Goal: Task Accomplishment & Management: Manage account settings

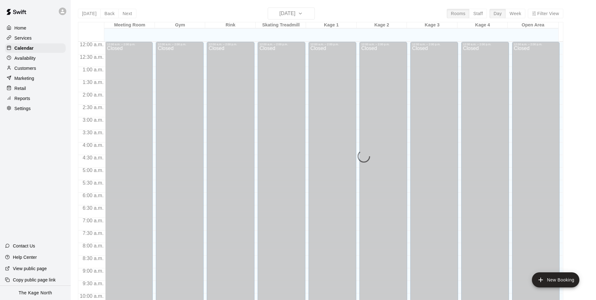
scroll to position [319, 0]
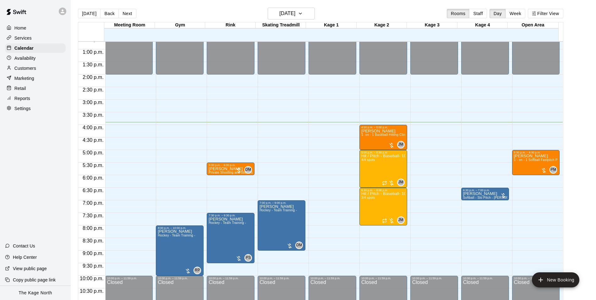
click at [27, 70] on p "Customers" at bounding box center [25, 68] width 22 height 6
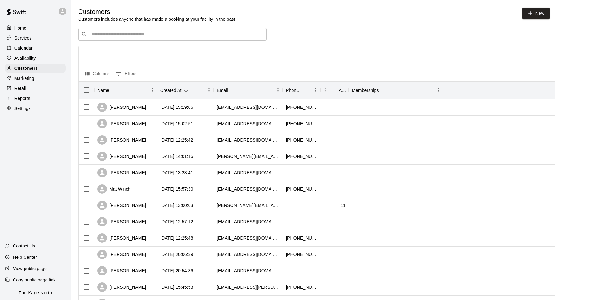
click at [33, 49] on div "Calendar" at bounding box center [35, 47] width 61 height 9
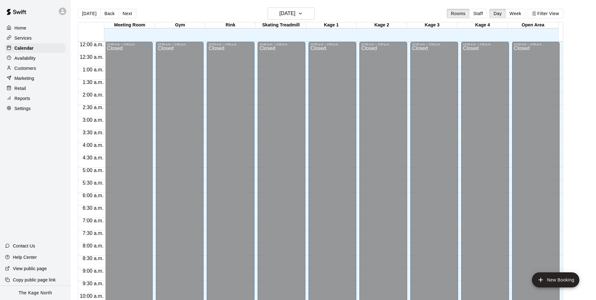
scroll to position [319, 0]
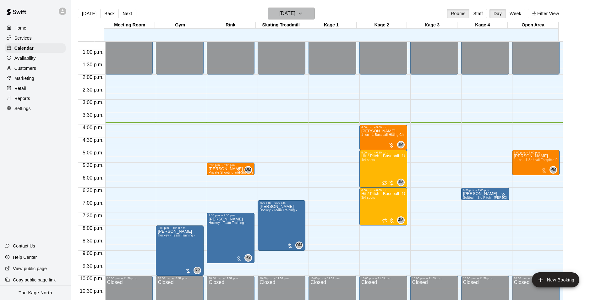
click at [295, 13] on h6 "[DATE]" at bounding box center [287, 13] width 16 height 9
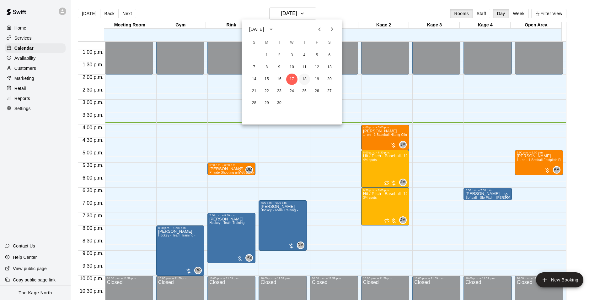
click at [305, 75] on button "18" at bounding box center [304, 78] width 11 height 11
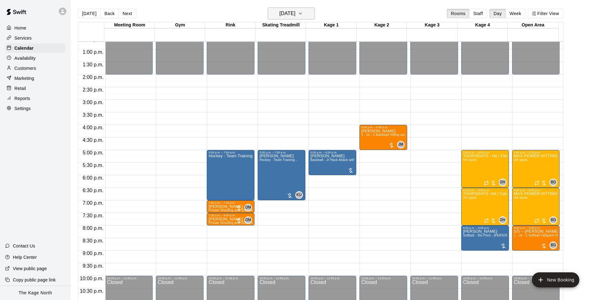
click at [295, 13] on h6 "[DATE]" at bounding box center [287, 13] width 16 height 9
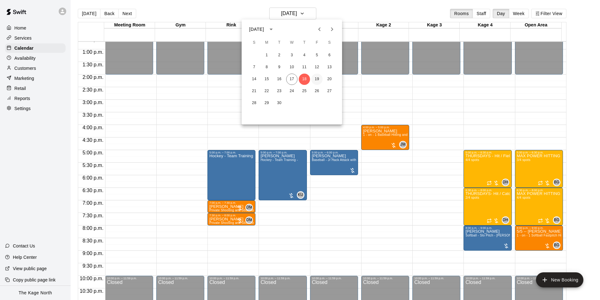
click at [314, 78] on button "19" at bounding box center [316, 78] width 11 height 11
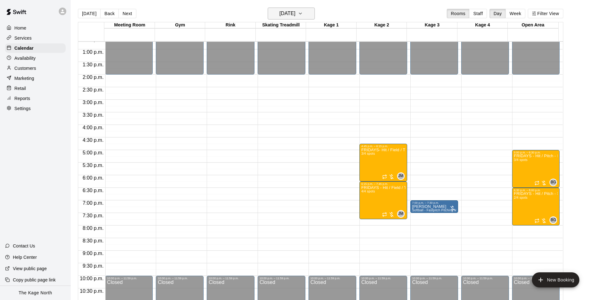
click at [295, 16] on h6 "[DATE]" at bounding box center [287, 13] width 16 height 9
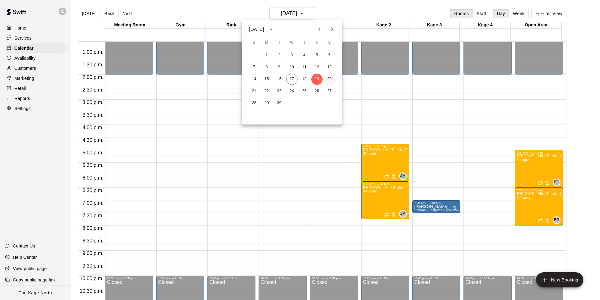
click at [327, 79] on button "20" at bounding box center [329, 78] width 11 height 11
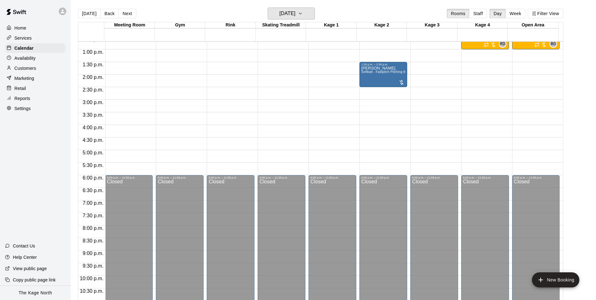
scroll to position [193, 0]
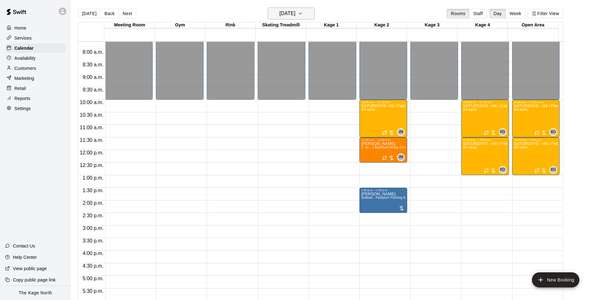
click at [295, 11] on h6 "[DATE]" at bounding box center [287, 13] width 16 height 9
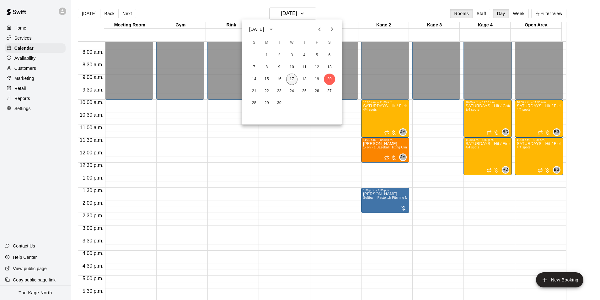
click at [291, 78] on button "17" at bounding box center [291, 78] width 11 height 11
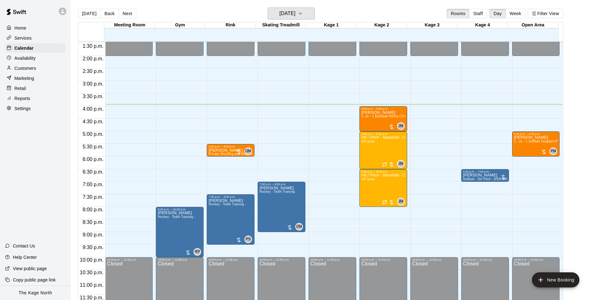
scroll to position [338, 0]
click at [538, 143] on span "1 - on - 1 Softball Fastpitch Pitching Clinic" at bounding box center [545, 140] width 63 height 3
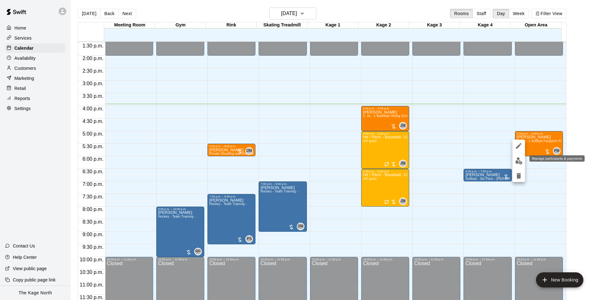
click at [519, 162] on img "edit" at bounding box center [519, 160] width 7 height 7
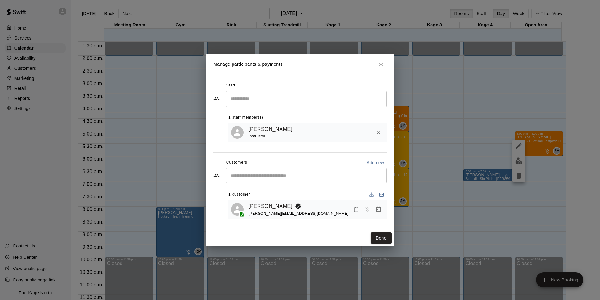
click at [267, 204] on link "[PERSON_NAME]" at bounding box center [271, 206] width 44 height 8
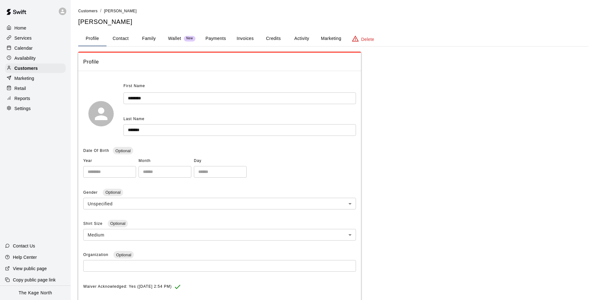
click at [302, 37] on button "Activity" at bounding box center [301, 38] width 28 height 15
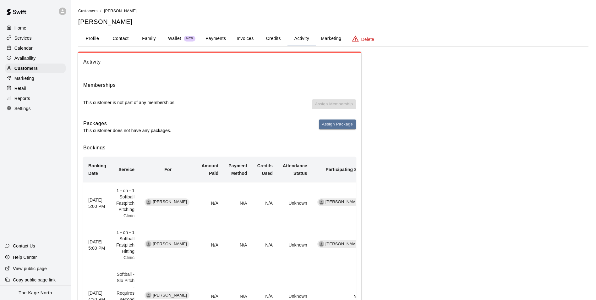
click at [30, 47] on p "Calendar" at bounding box center [23, 48] width 18 height 6
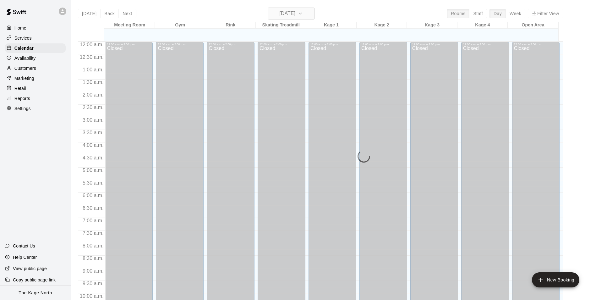
click at [295, 12] on h6 "[DATE]" at bounding box center [287, 13] width 16 height 9
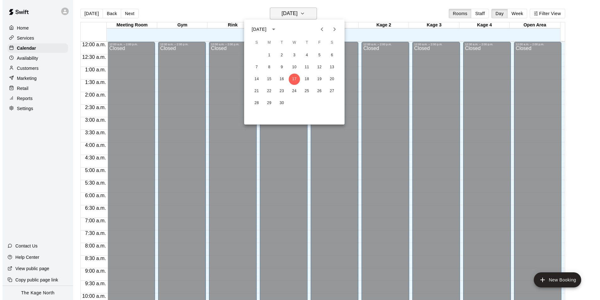
scroll to position [319, 0]
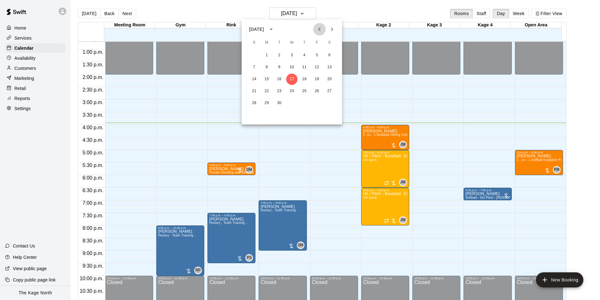
click at [318, 26] on icon "Previous month" at bounding box center [320, 29] width 8 height 8
click at [265, 78] on button "11" at bounding box center [266, 78] width 11 height 11
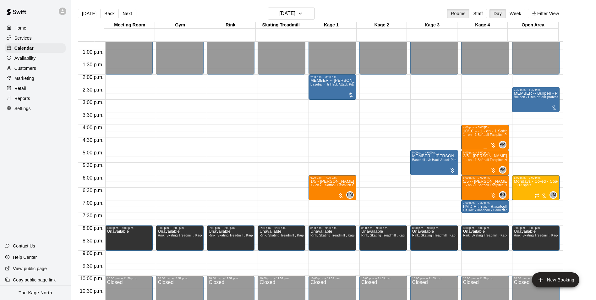
click at [472, 134] on span "1 - on - 1 Softball Fastpitch Pitching Clinic" at bounding box center [494, 134] width 63 height 3
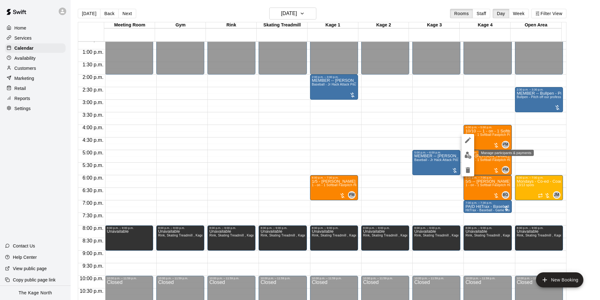
click at [468, 153] on img "edit" at bounding box center [468, 154] width 7 height 7
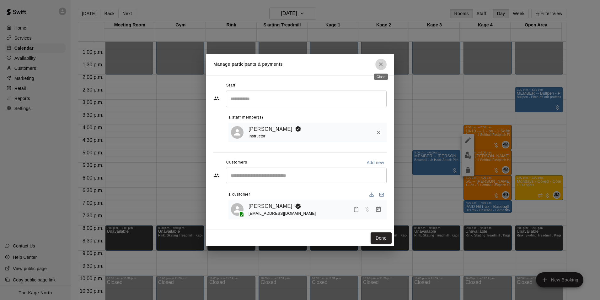
click at [382, 62] on icon "Close" at bounding box center [381, 64] width 6 height 6
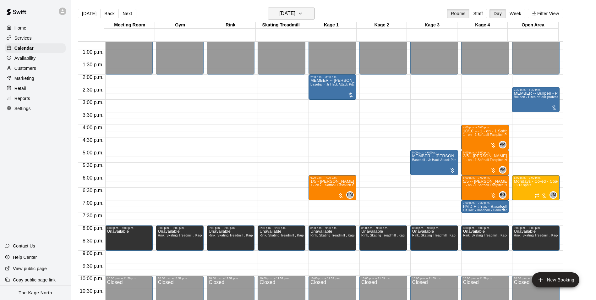
click at [305, 8] on button "[DATE]" at bounding box center [290, 14] width 47 height 12
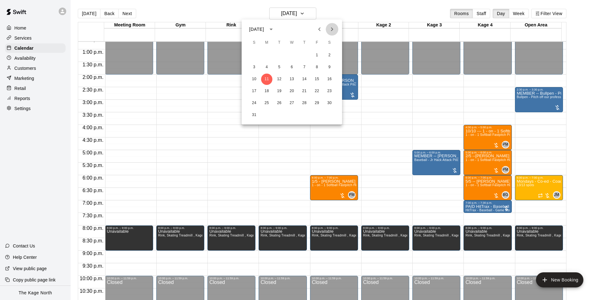
click at [331, 26] on icon "Next month" at bounding box center [332, 29] width 8 height 8
click at [291, 78] on button "17" at bounding box center [291, 78] width 11 height 11
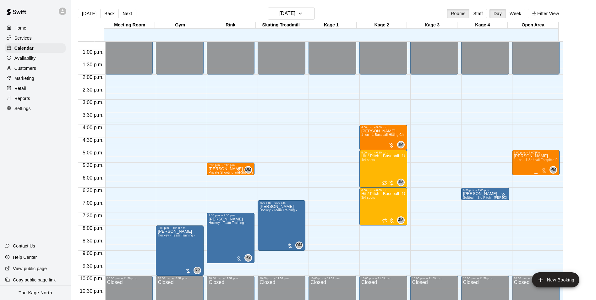
click at [540, 161] on span "1 - on - 1 Softball Fastpitch Pitching Clinic" at bounding box center [545, 159] width 63 height 3
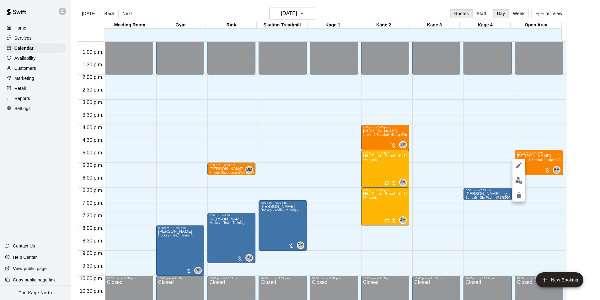
click at [517, 163] on icon "edit" at bounding box center [519, 165] width 8 height 8
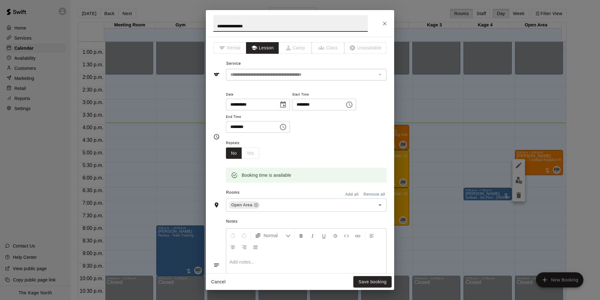
type input "**********"
click at [217, 24] on input "**********" at bounding box center [290, 23] width 154 height 17
type input "**********"
click at [375, 281] on button "Save booking" at bounding box center [373, 282] width 38 height 12
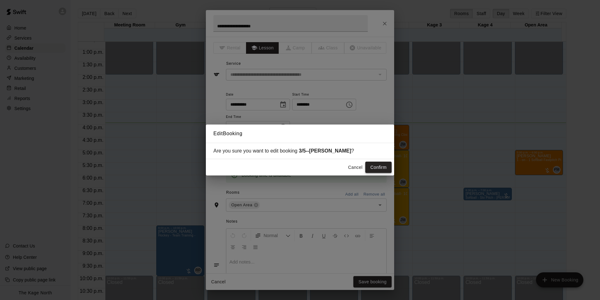
click at [374, 162] on button "Confirm" at bounding box center [378, 167] width 26 height 12
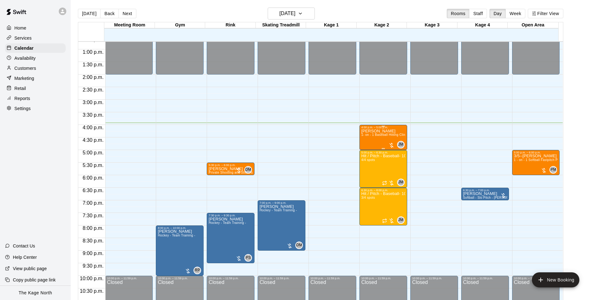
click at [378, 136] on span "1- on - 1 Baseball Hitting Clinic" at bounding box center [384, 134] width 46 height 3
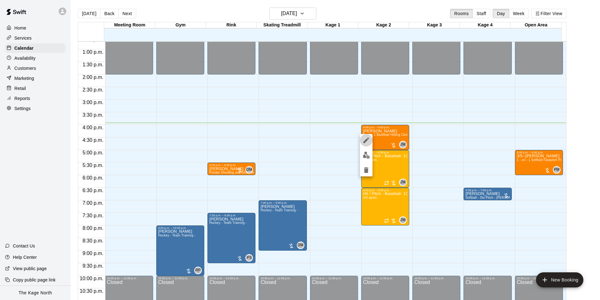
click at [365, 141] on icon "edit" at bounding box center [367, 140] width 8 height 8
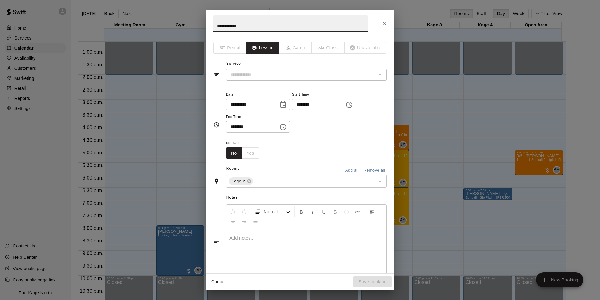
type input "**********"
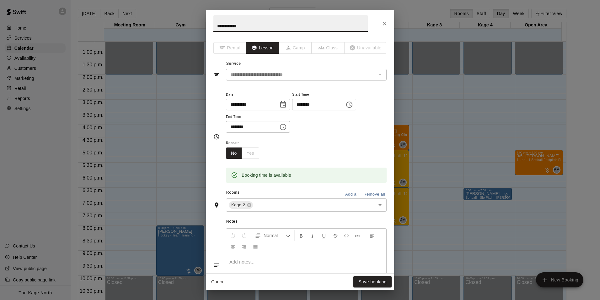
click at [216, 26] on input "**********" at bounding box center [290, 23] width 154 height 17
type input "**********"
click at [374, 281] on button "Save booking" at bounding box center [373, 282] width 38 height 12
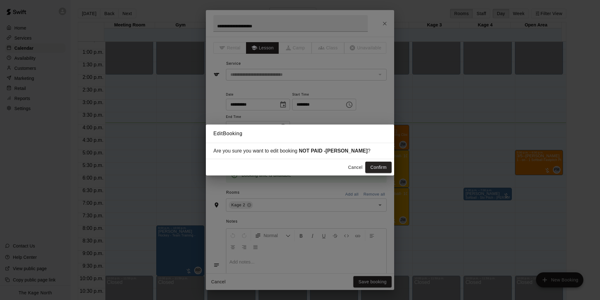
click at [378, 164] on button "Confirm" at bounding box center [378, 167] width 26 height 12
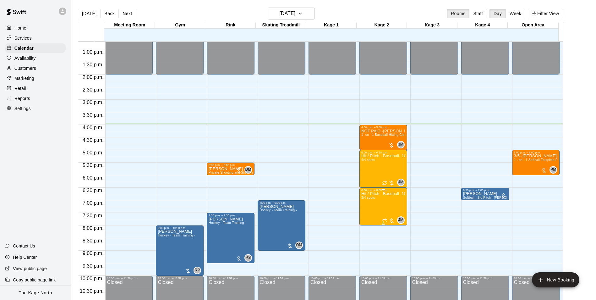
click at [381, 193] on p "Hit / Pitch - Baseball- 10U-11U" at bounding box center [383, 193] width 44 height 0
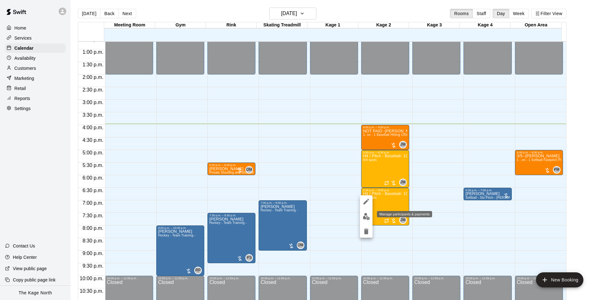
click at [367, 216] on img "edit" at bounding box center [366, 216] width 7 height 7
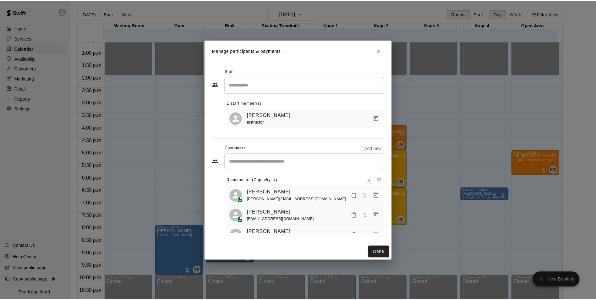
scroll to position [17, 0]
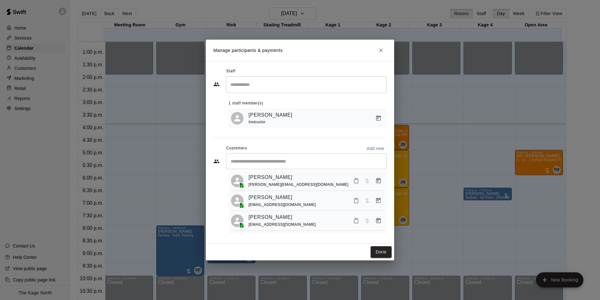
click at [380, 52] on icon "Close" at bounding box center [381, 50] width 6 height 6
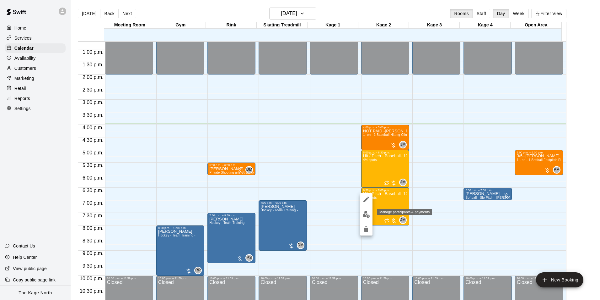
click at [369, 219] on button "edit" at bounding box center [366, 214] width 13 height 12
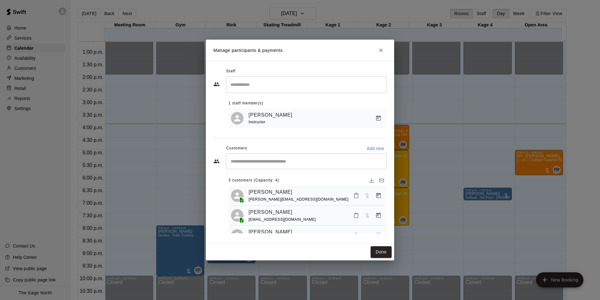
click at [383, 54] on button "Close" at bounding box center [381, 50] width 11 height 11
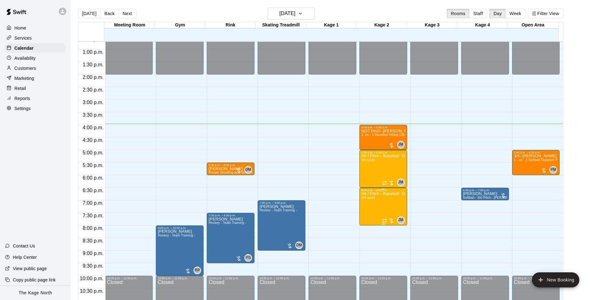
click at [387, 193] on p "Hit / Pitch - Baseball- 10U-11U" at bounding box center [383, 193] width 44 height 0
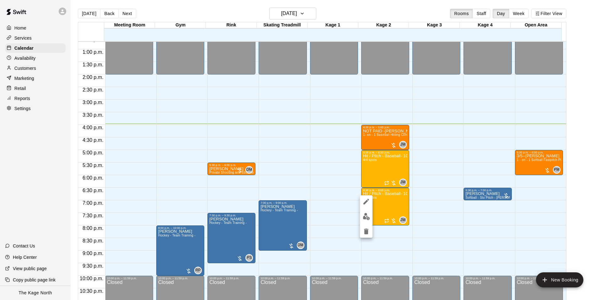
click at [343, 13] on div at bounding box center [300, 150] width 600 height 300
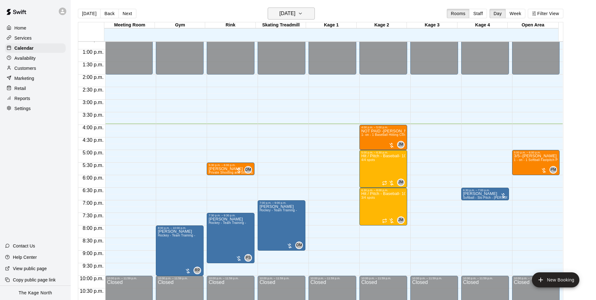
click at [295, 15] on h6 "[DATE]" at bounding box center [287, 13] width 16 height 9
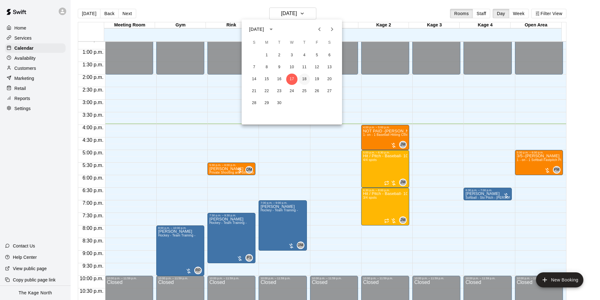
click at [301, 78] on button "18" at bounding box center [304, 78] width 11 height 11
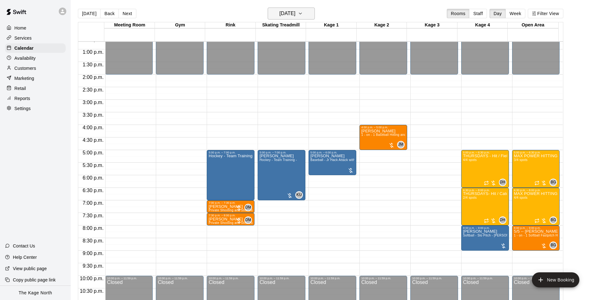
click at [303, 10] on icon "button" at bounding box center [300, 14] width 5 height 8
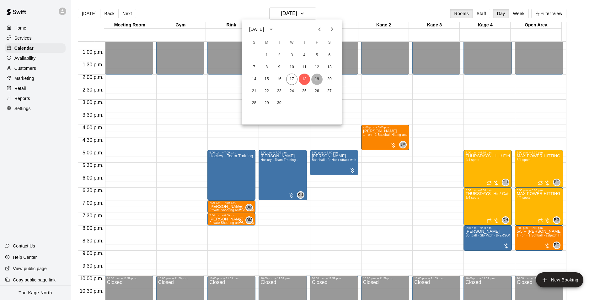
click at [314, 76] on button "19" at bounding box center [316, 78] width 11 height 11
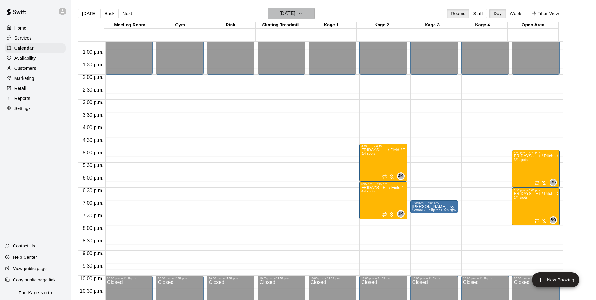
click at [295, 9] on h6 "[DATE]" at bounding box center [287, 13] width 16 height 9
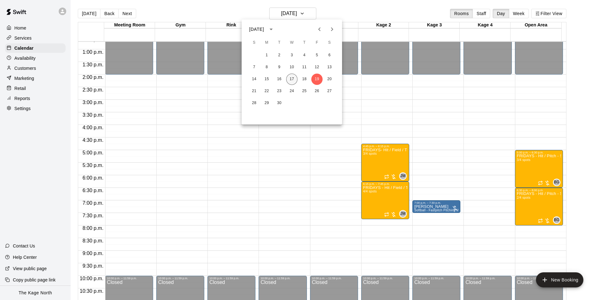
click at [292, 79] on button "17" at bounding box center [291, 78] width 11 height 11
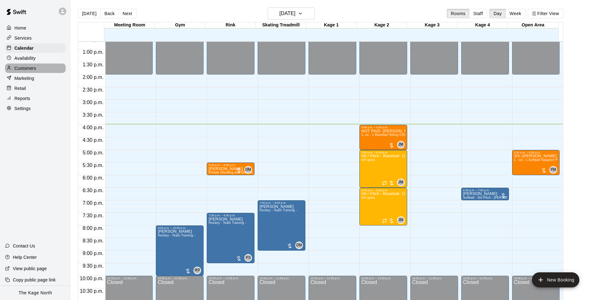
click at [44, 67] on div "Customers" at bounding box center [35, 67] width 61 height 9
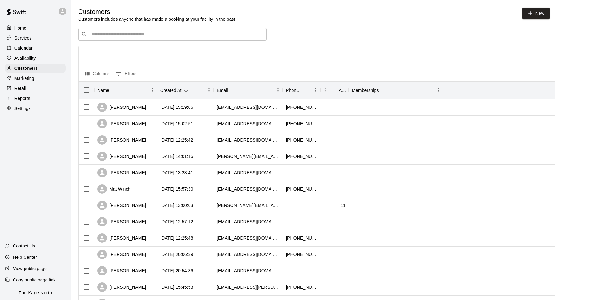
click at [34, 46] on div "Calendar" at bounding box center [35, 47] width 61 height 9
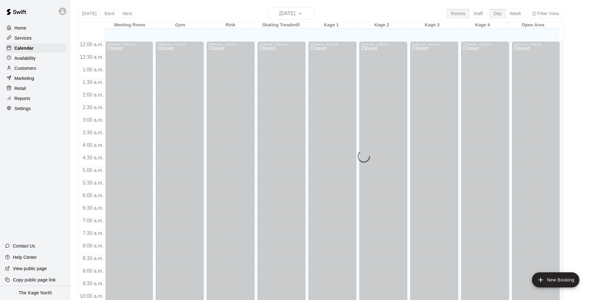
scroll to position [319, 0]
